Goal: Information Seeking & Learning: Learn about a topic

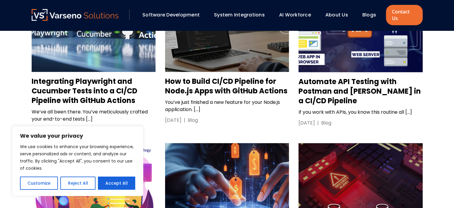
scroll to position [624, 0]
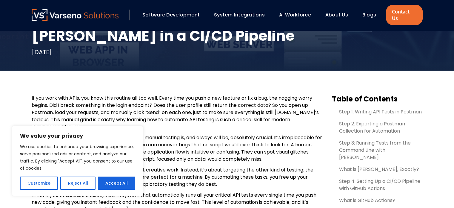
scroll to position [155, 0]
